Goal: Task Accomplishment & Management: Use online tool/utility

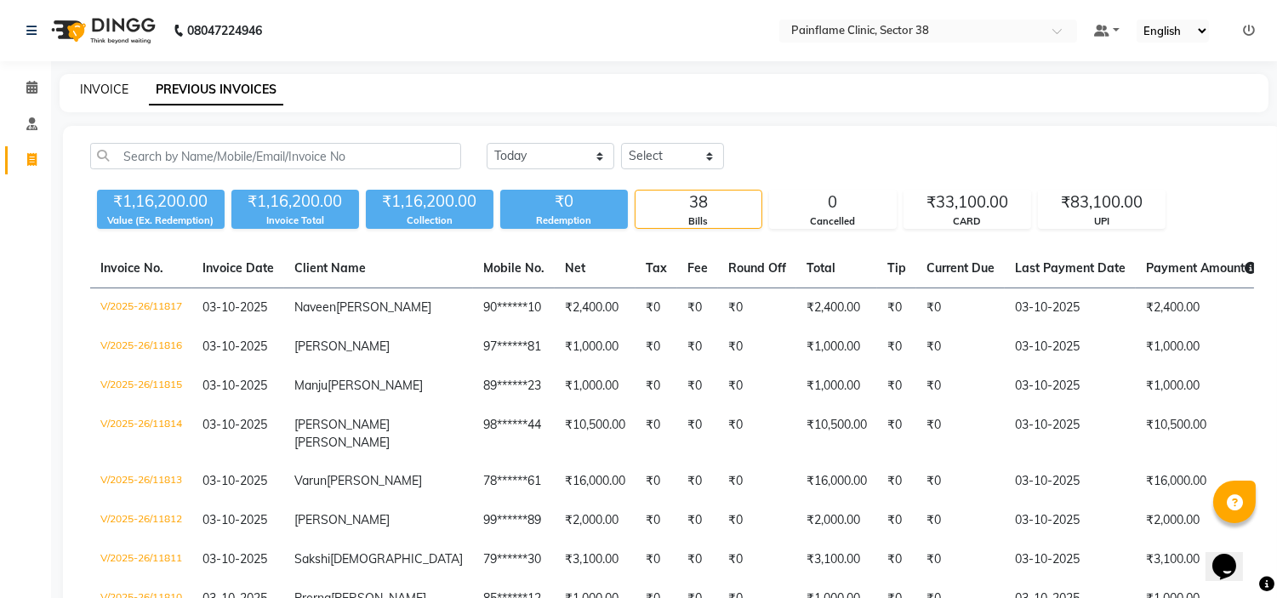
click at [107, 82] on link "INVOICE" at bounding box center [104, 89] width 48 height 15
select select "service"
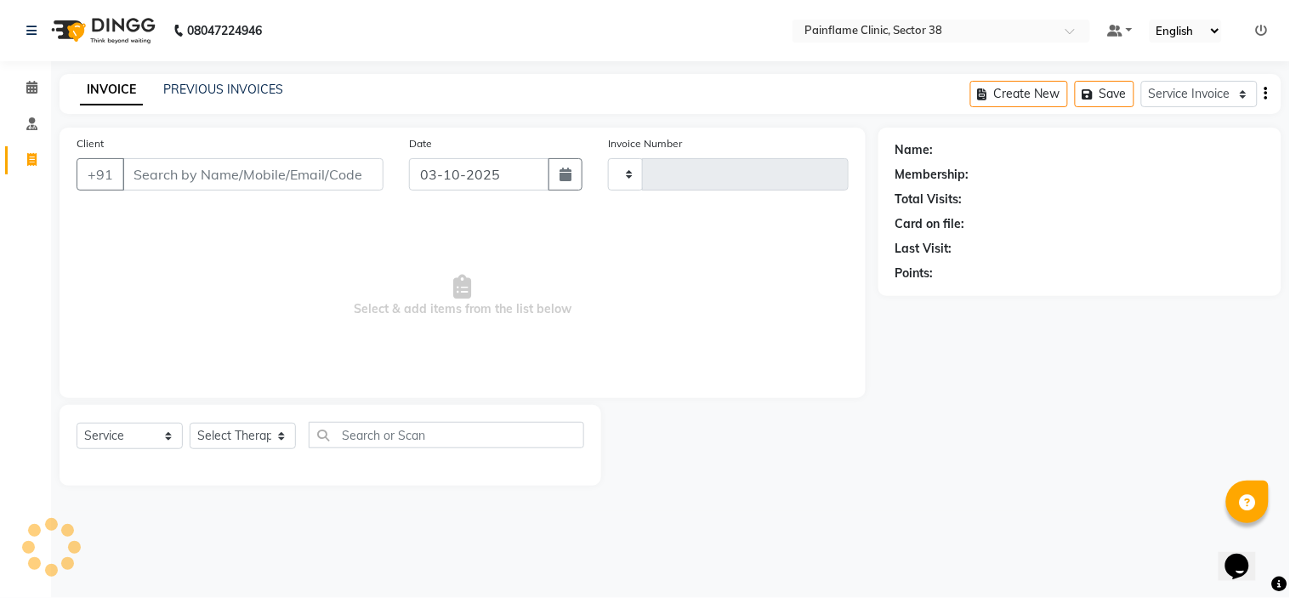
type input "11818"
select select "3964"
click at [225, 82] on link "PREVIOUS INVOICES" at bounding box center [223, 89] width 120 height 15
